Goal: Transaction & Acquisition: Obtain resource

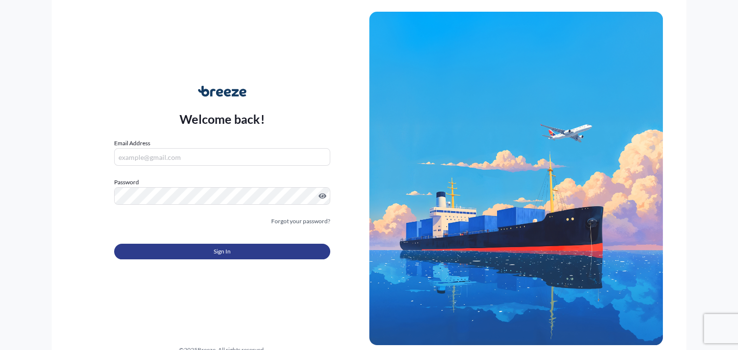
type input "[PERSON_NAME][EMAIL_ADDRESS][PERSON_NAME][DOMAIN_NAME]"
click at [212, 249] on button "Sign In" at bounding box center [221, 252] width 215 height 16
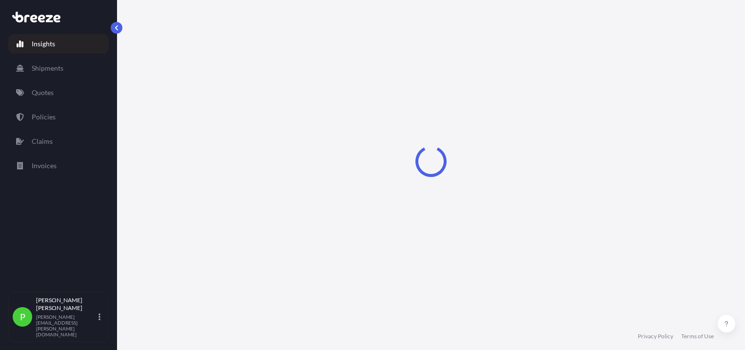
select select "2025"
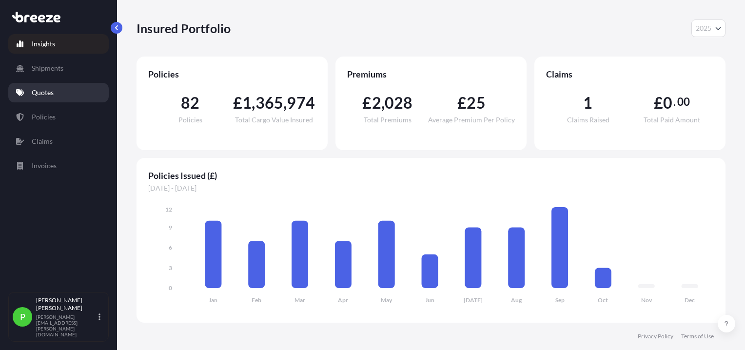
click at [47, 90] on p "Quotes" at bounding box center [43, 93] width 22 height 10
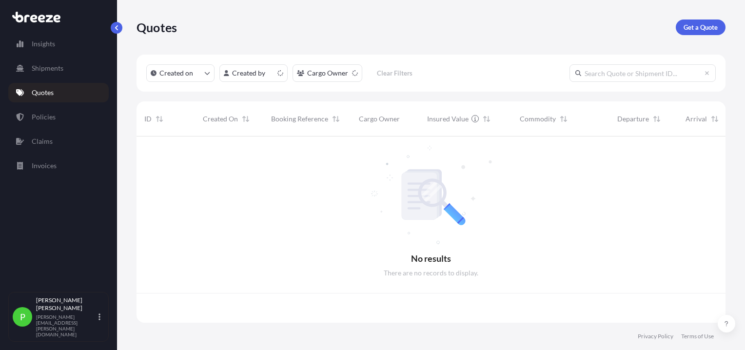
scroll to position [184, 581]
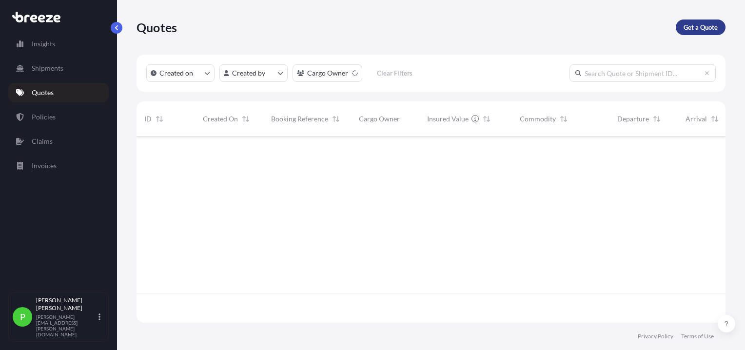
click at [692, 25] on p "Get a Quote" at bounding box center [700, 27] width 34 height 10
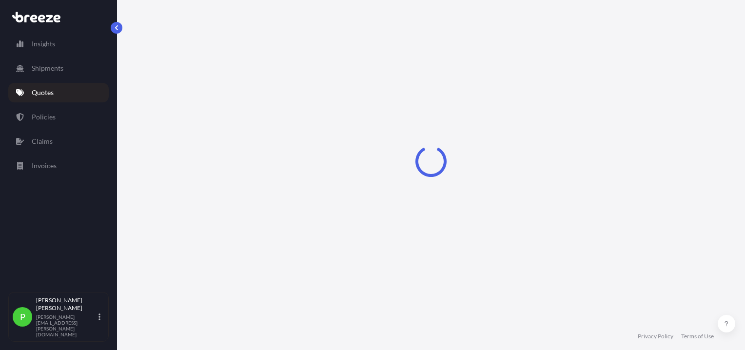
select select "Sea"
select select "1"
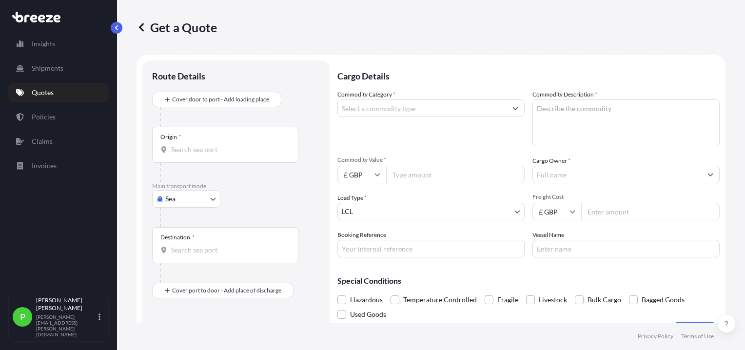
scroll to position [16, 0]
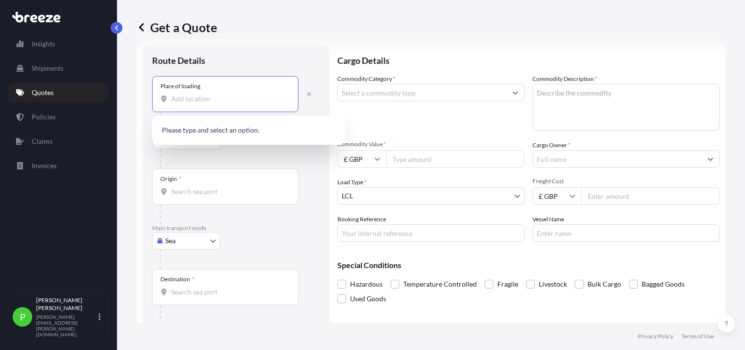
click at [211, 96] on input "Place of loading" at bounding box center [228, 99] width 115 height 10
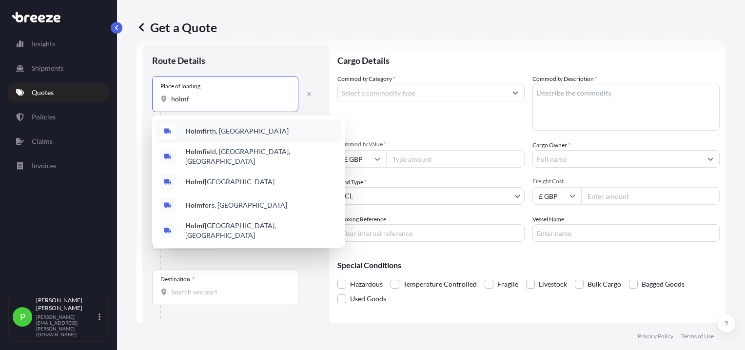
click at [211, 129] on span "Holmf irth, [GEOGRAPHIC_DATA]" at bounding box center [236, 131] width 103 height 10
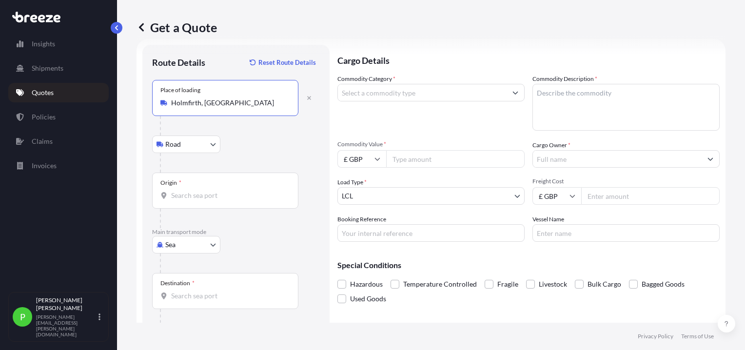
type input "Holmfirth, [GEOGRAPHIC_DATA]"
click at [188, 199] on input "Origin *" at bounding box center [228, 196] width 115 height 10
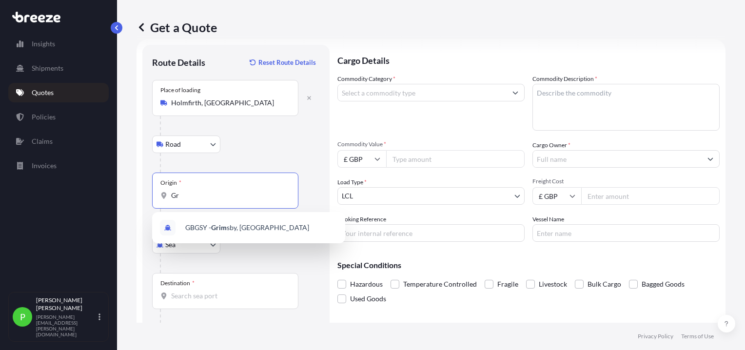
type input "G"
click at [271, 227] on span "GBIMM - Immingham , [GEOGRAPHIC_DATA]" at bounding box center [253, 228] width 137 height 10
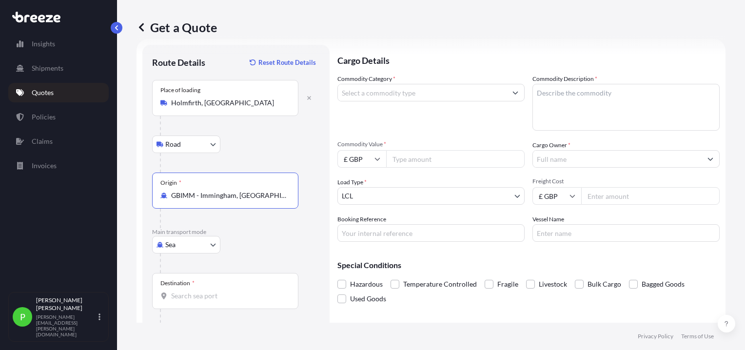
type input "GBIMM - Immingham, [GEOGRAPHIC_DATA]"
click at [193, 299] on input "Destination *" at bounding box center [228, 296] width 115 height 10
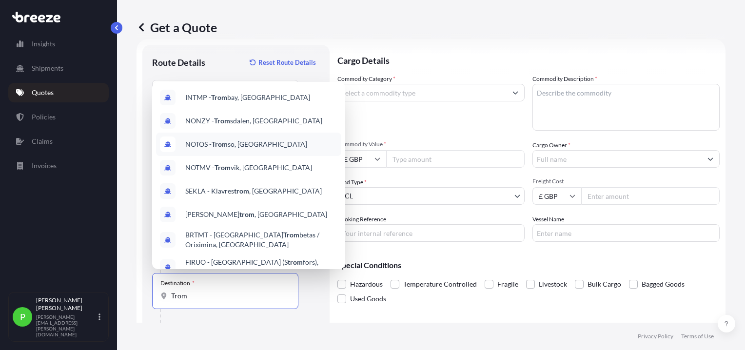
click at [236, 144] on span "NOTOS - Trom so, [GEOGRAPHIC_DATA]" at bounding box center [246, 144] width 122 height 10
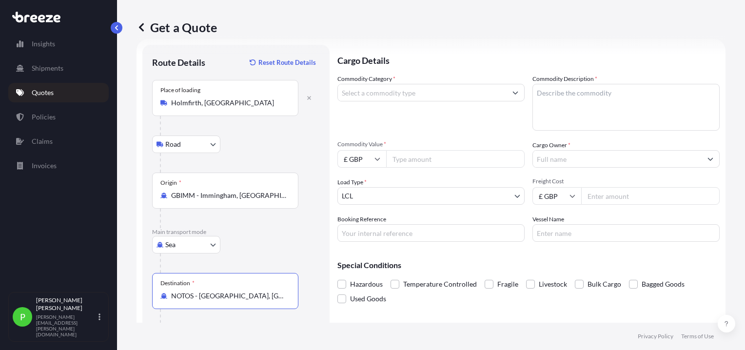
type input "NOTOS - [GEOGRAPHIC_DATA], [GEOGRAPHIC_DATA]"
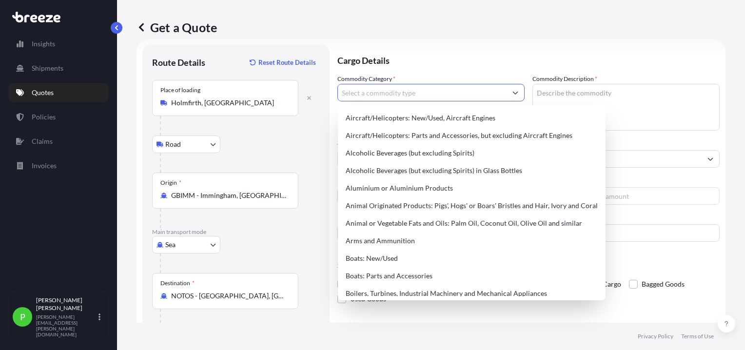
click at [397, 94] on input "Commodity Category *" at bounding box center [422, 93] width 169 height 18
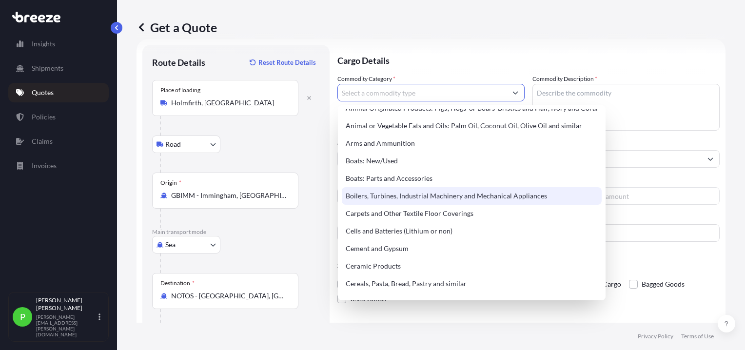
scroll to position [146, 0]
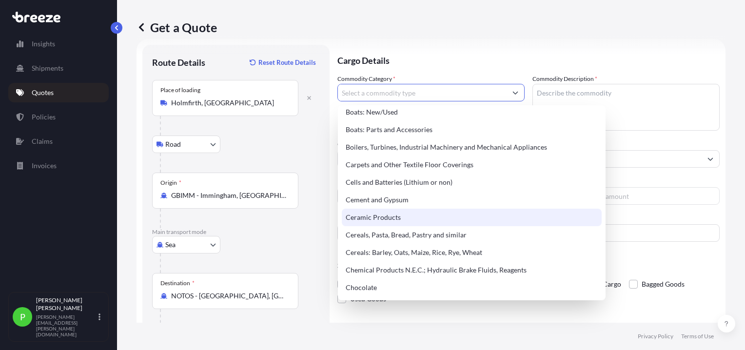
click at [398, 218] on div "Ceramic Products" at bounding box center [472, 218] width 260 height 18
type input "Ceramic Products"
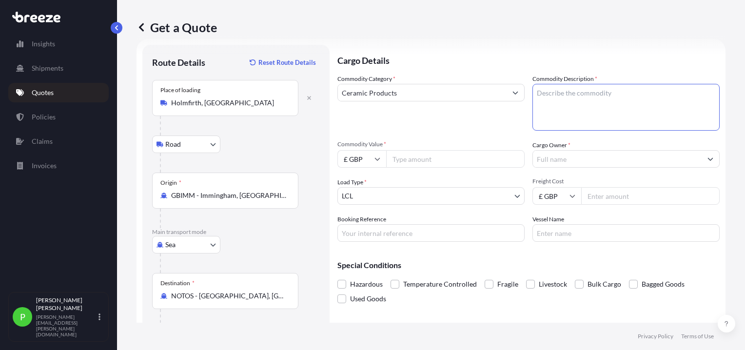
click at [567, 95] on textarea "Commodity Description *" at bounding box center [625, 107] width 187 height 47
type textarea "Kiln Heated Sculpture"
click at [410, 160] on input "Commodity Value *" at bounding box center [455, 159] width 138 height 18
type input "1500"
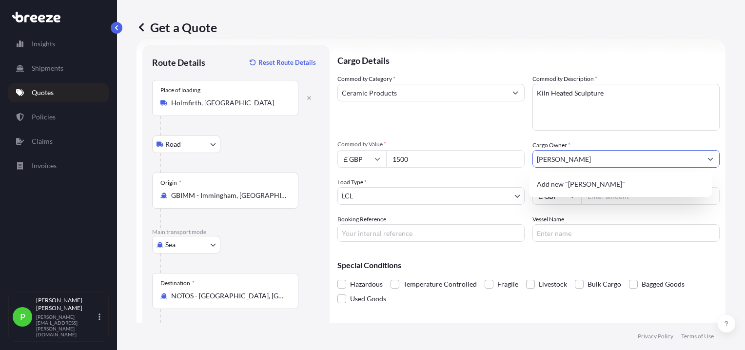
type input "[PERSON_NAME]"
click at [587, 137] on div "Commodity Category * Ceramic Products Commodity Description * Kiln Heated Sculp…" at bounding box center [528, 158] width 382 height 168
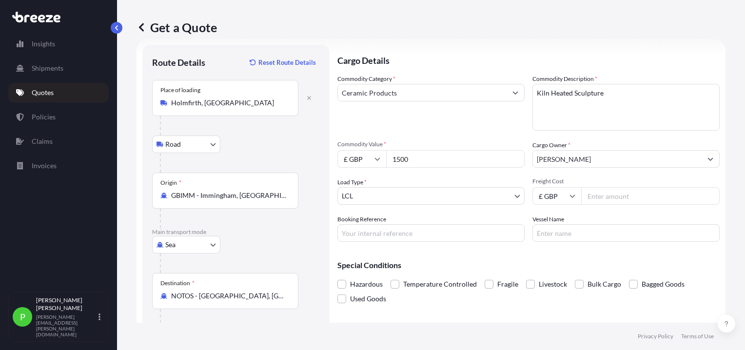
click at [595, 197] on input "Freight Cost" at bounding box center [650, 196] width 138 height 18
type input "450.00"
click at [488, 283] on span at bounding box center [489, 284] width 9 height 9
click at [485, 277] on input "Fragile" at bounding box center [485, 277] width 0 height 0
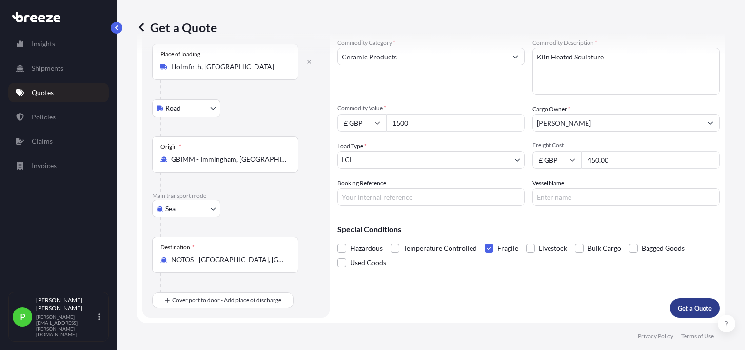
click at [689, 306] on p "Get a Quote" at bounding box center [695, 308] width 34 height 10
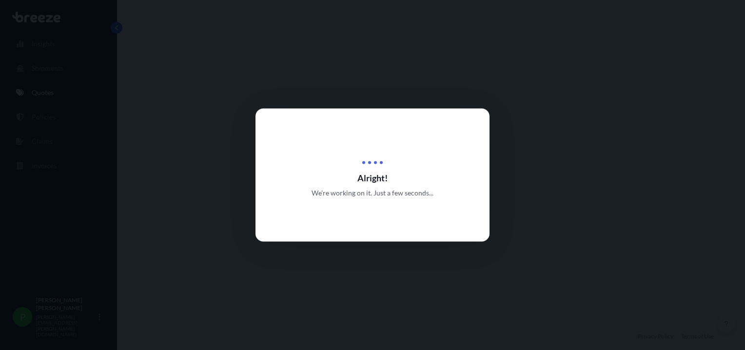
select select "Road"
select select "Sea"
select select "1"
